Goal: Find specific page/section: Find specific page/section

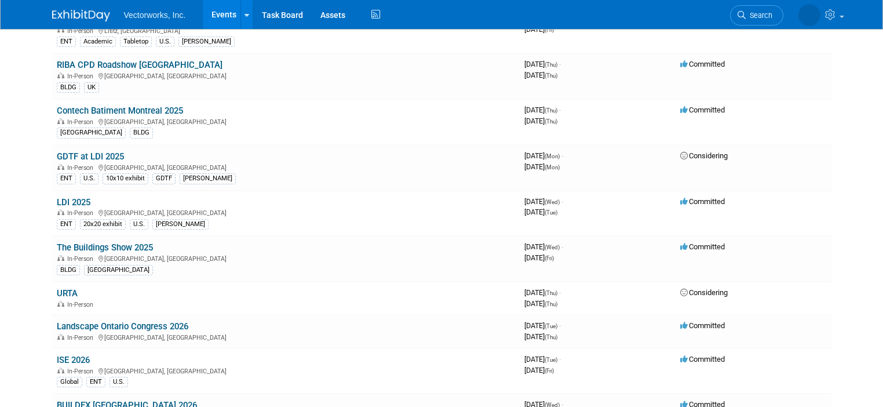
scroll to position [712, 0]
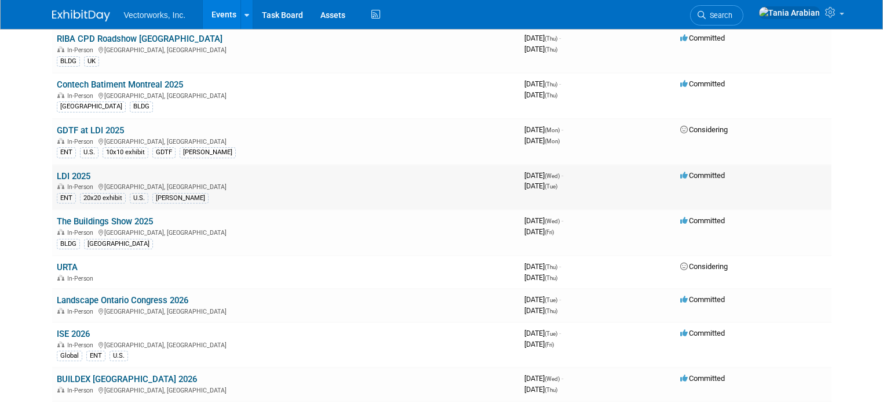
click at [82, 177] on link "LDI 2025" at bounding box center [74, 176] width 34 height 10
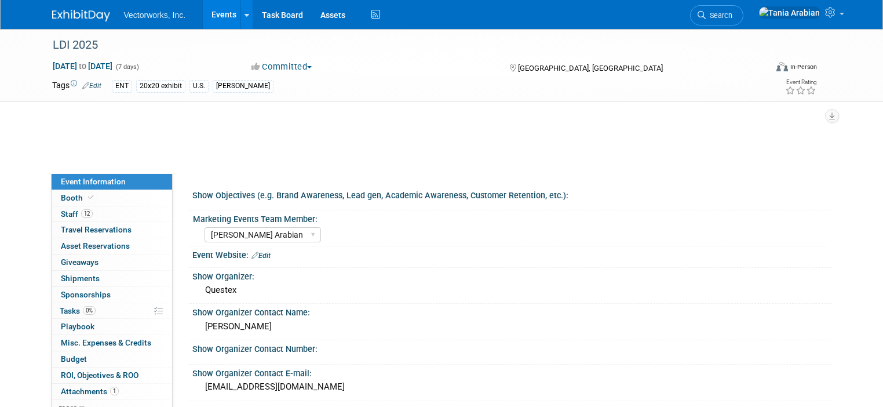
select select "Tania Arabian"
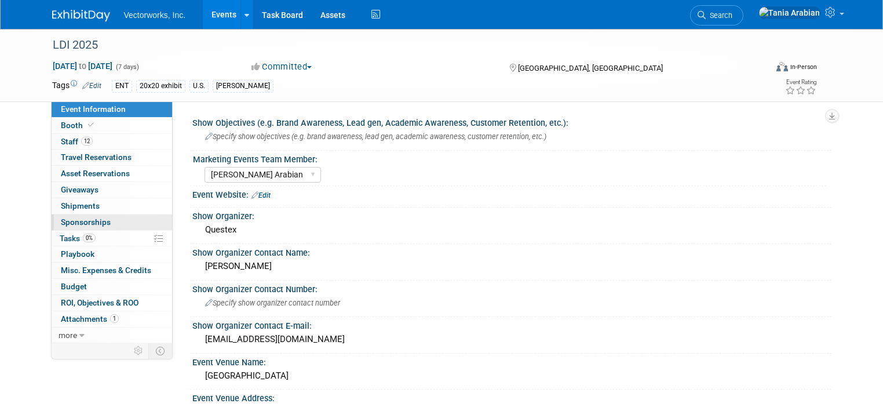
click at [76, 224] on span "Sponsorships 0" at bounding box center [86, 221] width 50 height 9
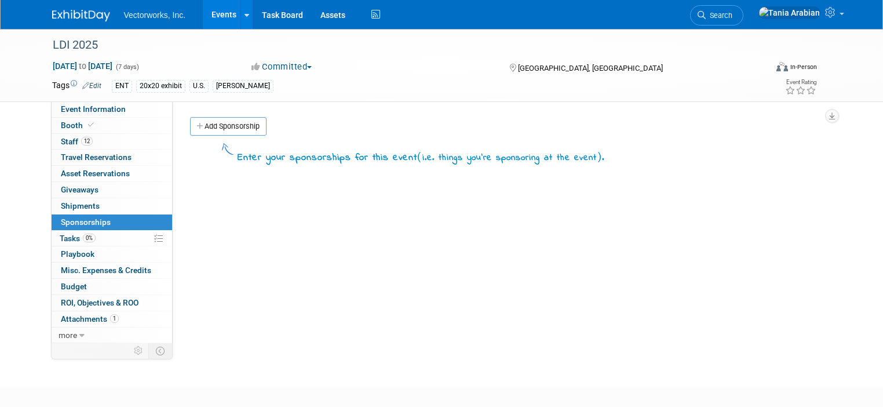
click at [222, 12] on link "Events" at bounding box center [224, 14] width 42 height 29
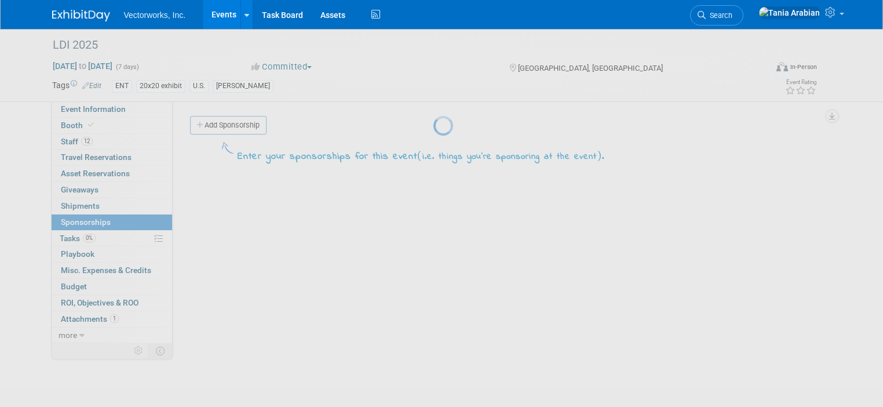
scroll to position [1, 0]
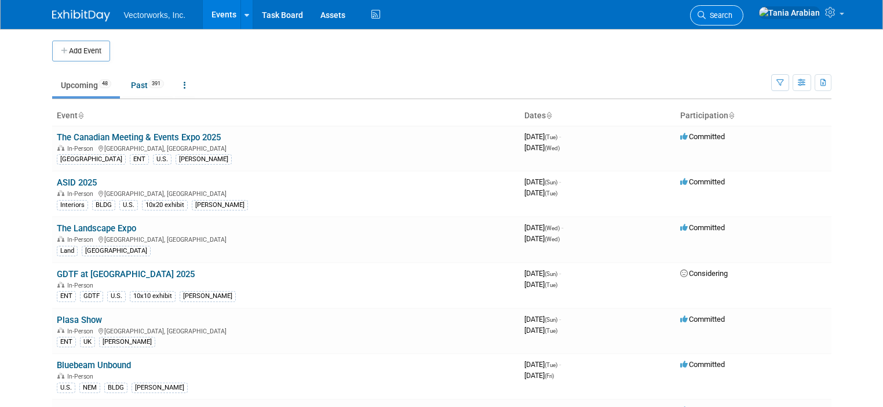
click at [732, 12] on span "Search" at bounding box center [719, 15] width 27 height 9
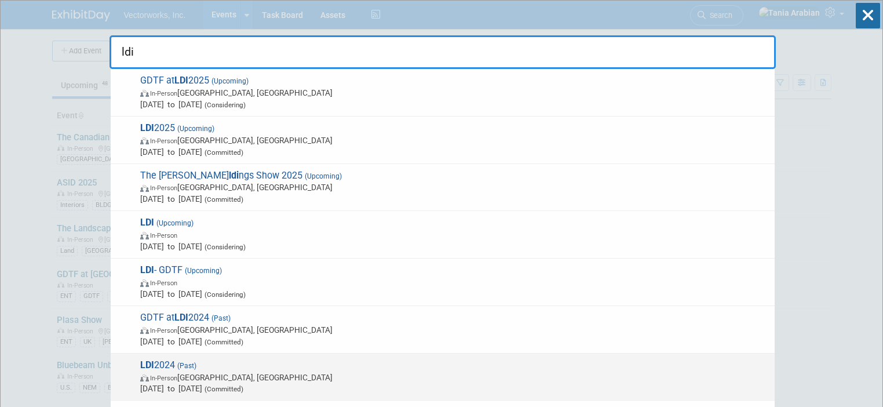
type input "ldi"
click at [173, 371] on span "LDI 2024 (Past) In-Person Las Vegas, NV Dec 8, 2024 to Dec 10, 2024 (Committed)" at bounding box center [453, 376] width 632 height 35
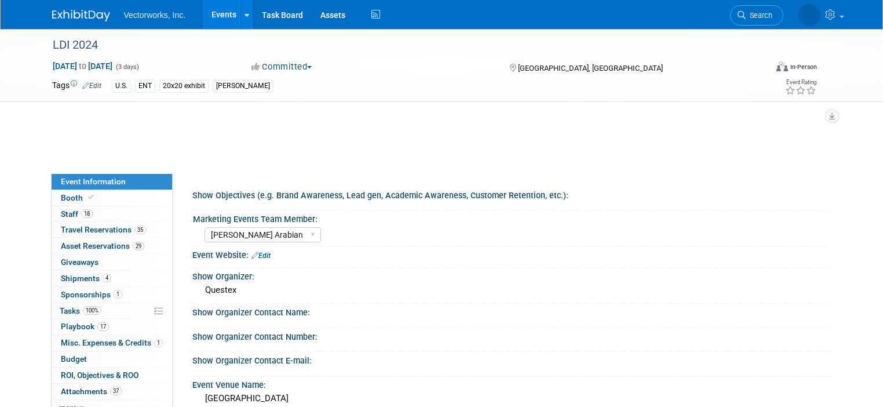
select select "Tania Arabian"
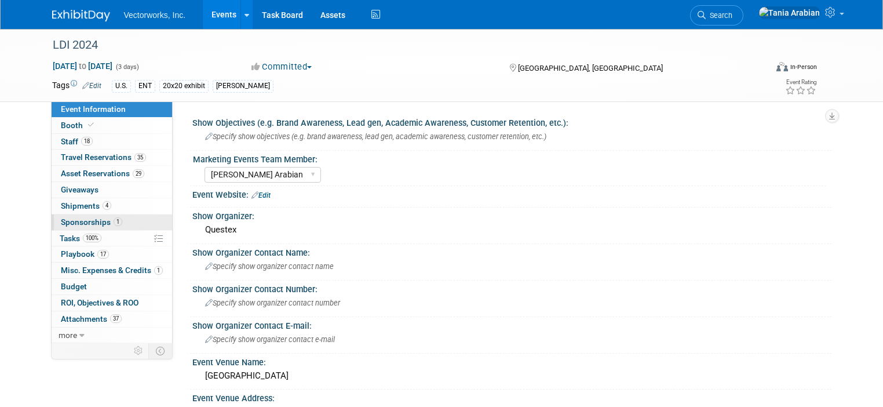
click at [73, 220] on span "Sponsorships 1" at bounding box center [91, 221] width 61 height 9
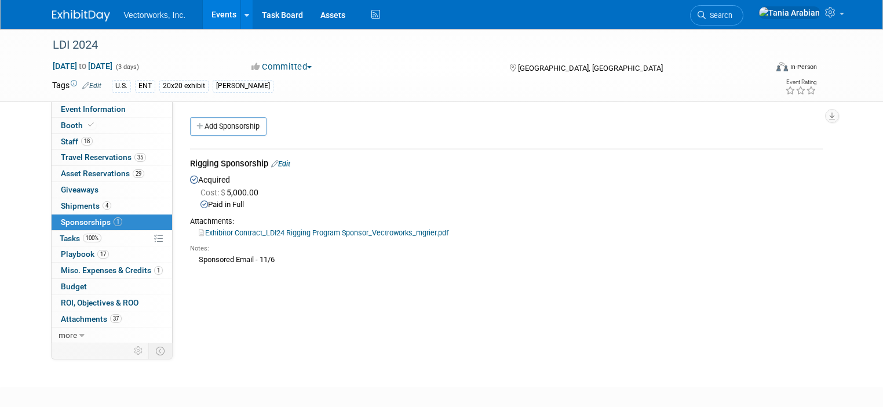
click at [360, 232] on link "Exhibitor Contract_LDI24 Rigging Program Sponsor_Vectroworks_mgrier.pdf" at bounding box center [324, 232] width 250 height 9
click at [220, 13] on link "Events" at bounding box center [224, 14] width 42 height 29
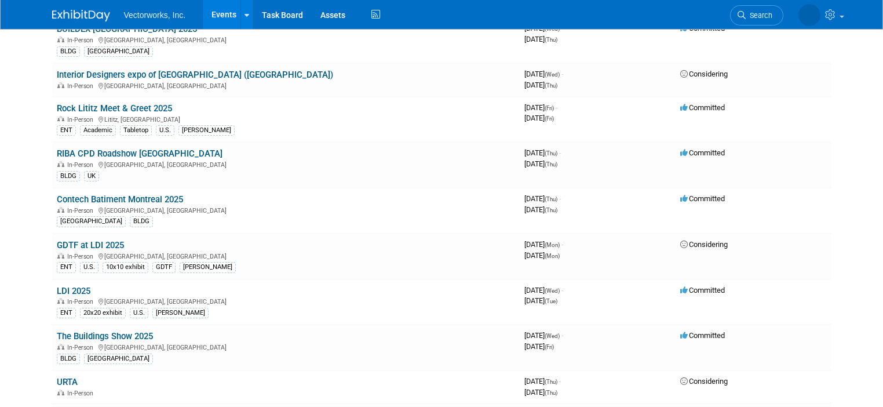
scroll to position [602, 0]
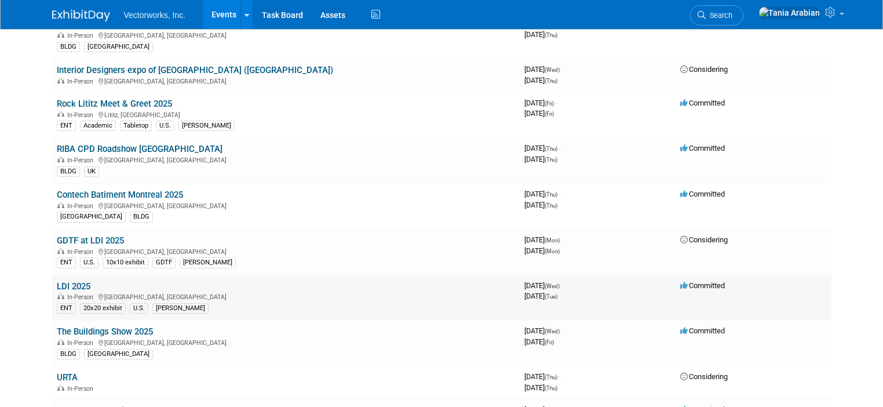
click at [87, 286] on link "LDI 2025" at bounding box center [74, 286] width 34 height 10
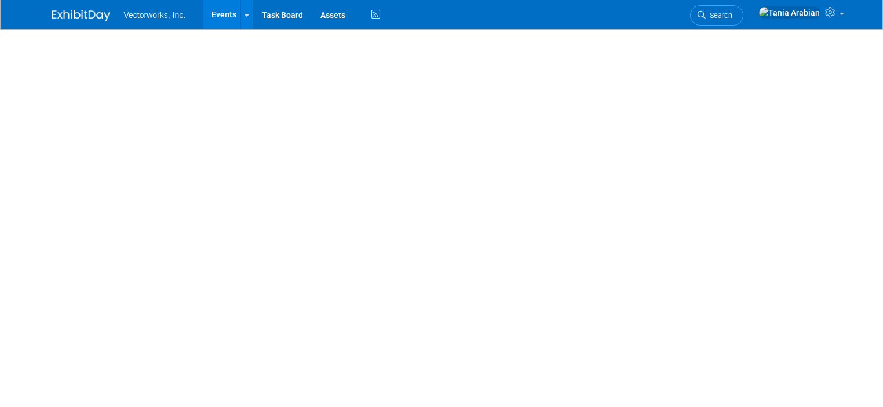
select select "[PERSON_NAME] Arabian"
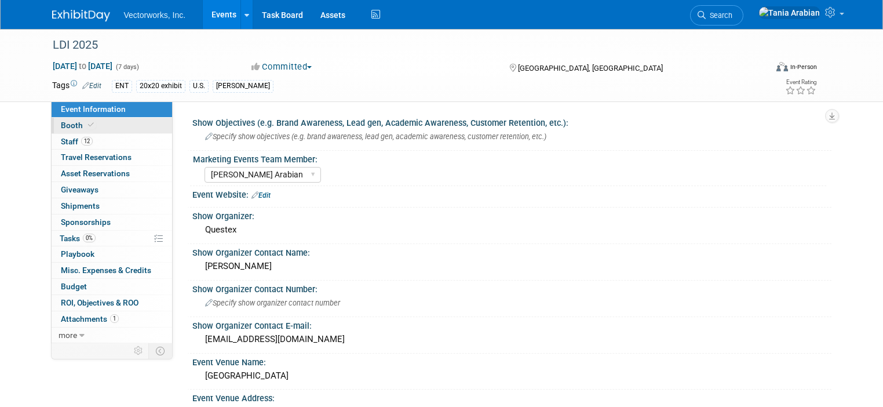
click at [70, 126] on span "Booth" at bounding box center [78, 125] width 35 height 9
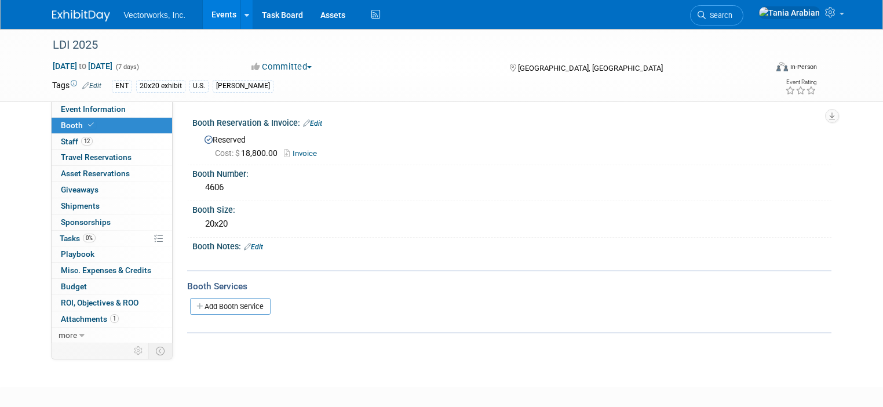
click at [214, 16] on link "Events" at bounding box center [224, 14] width 42 height 29
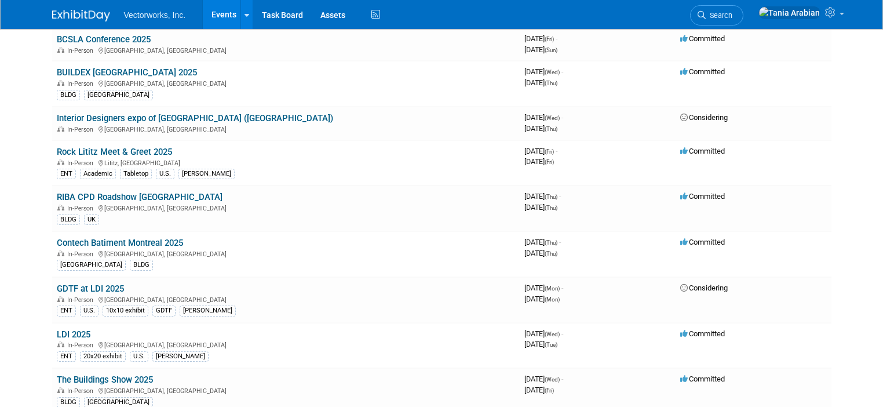
scroll to position [562, 0]
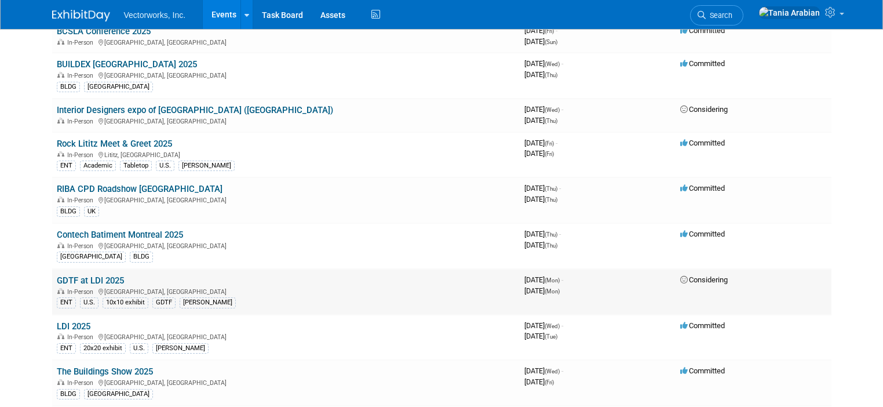
click at [97, 278] on link "GDTF at LDI 2025" at bounding box center [90, 280] width 67 height 10
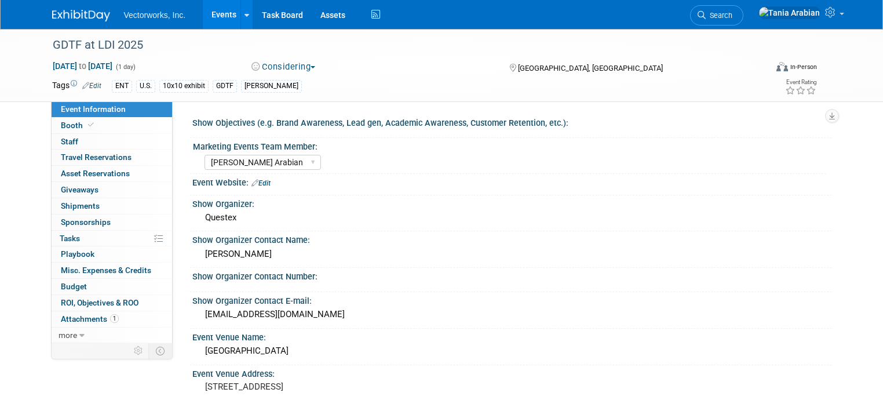
select select "[PERSON_NAME] Arabian"
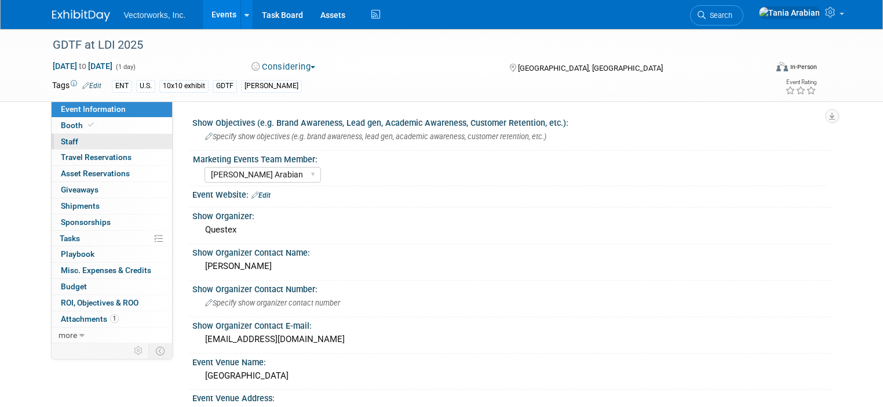
click at [65, 138] on span "Staff 0" at bounding box center [69, 141] width 17 height 9
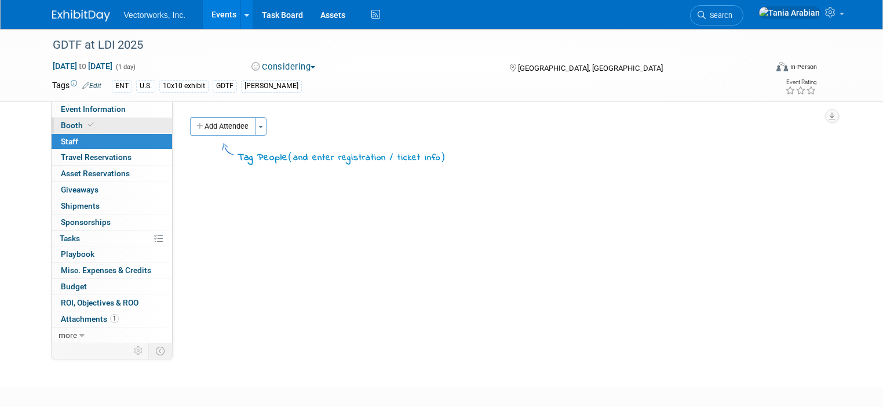
click at [67, 126] on span "Booth" at bounding box center [78, 125] width 35 height 9
